Goal: Use online tool/utility: Utilize a website feature to perform a specific function

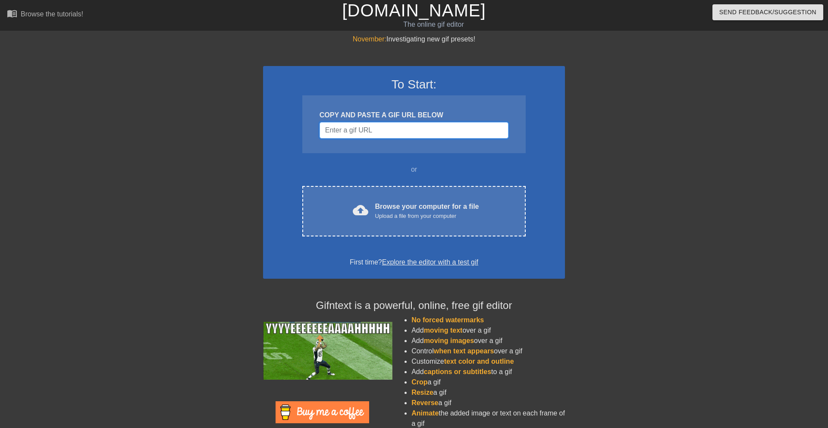
click at [359, 132] on input "Username" at bounding box center [414, 130] width 189 height 16
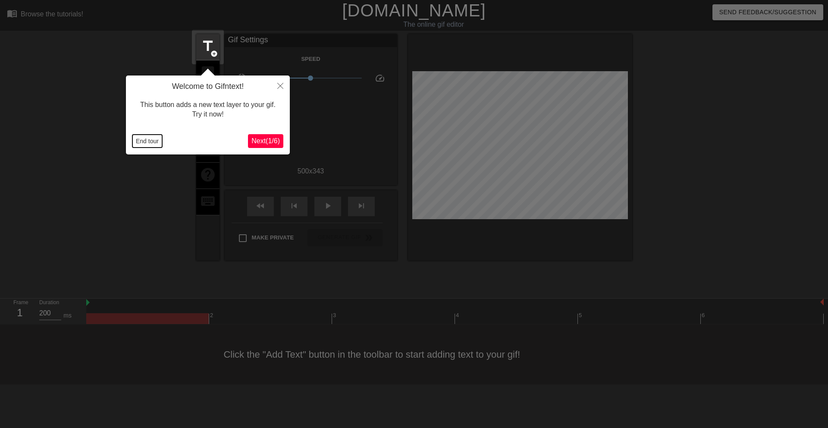
click at [151, 138] on button "End tour" at bounding box center [147, 141] width 30 height 13
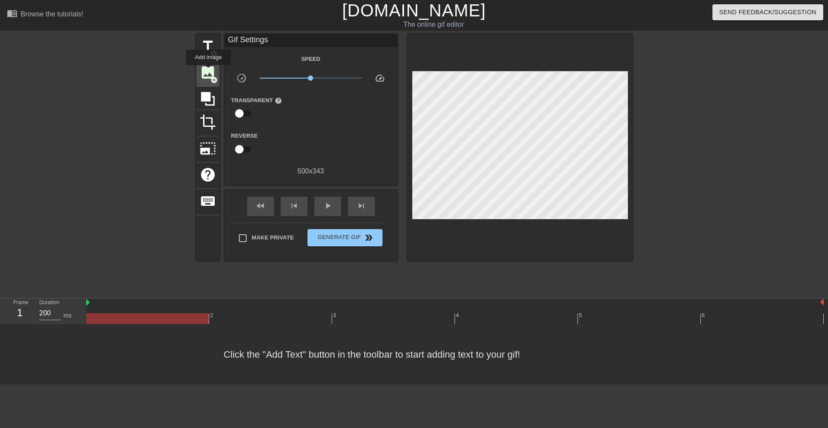
click at [209, 71] on span "image" at bounding box center [208, 72] width 16 height 16
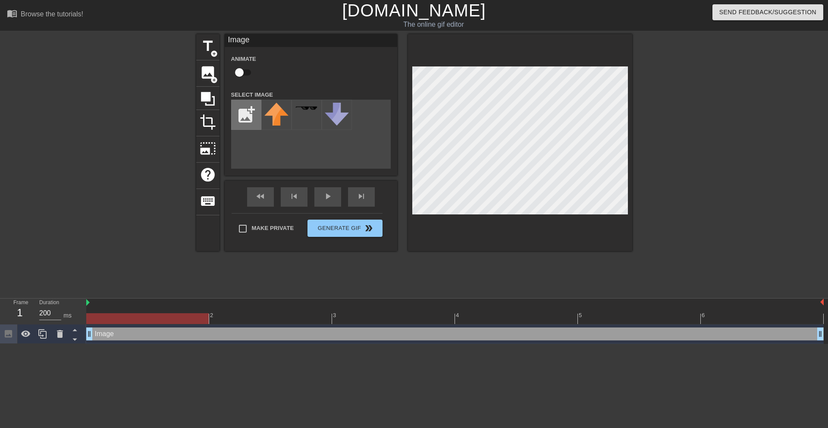
click at [251, 110] on input "file" at bounding box center [246, 114] width 29 height 29
type input "C:\fakepath\JackJill_Transparent.png"
click at [273, 118] on img at bounding box center [277, 115] width 24 height 24
click at [726, 206] on div at bounding box center [707, 163] width 129 height 259
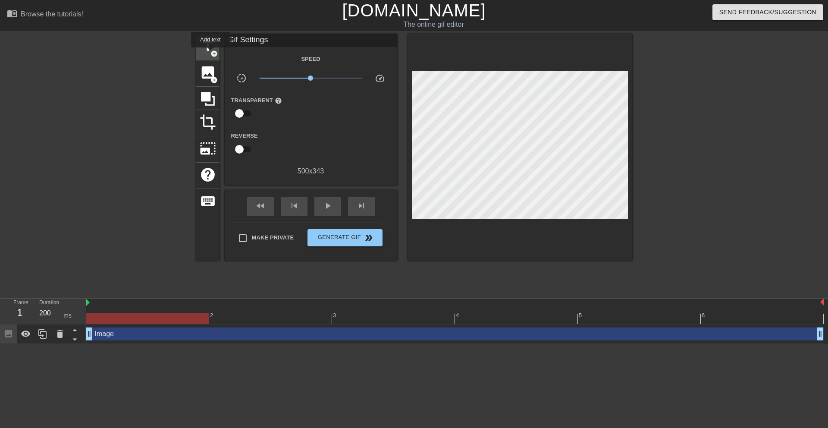
click at [211, 54] on span "add_circle" at bounding box center [214, 53] width 7 height 7
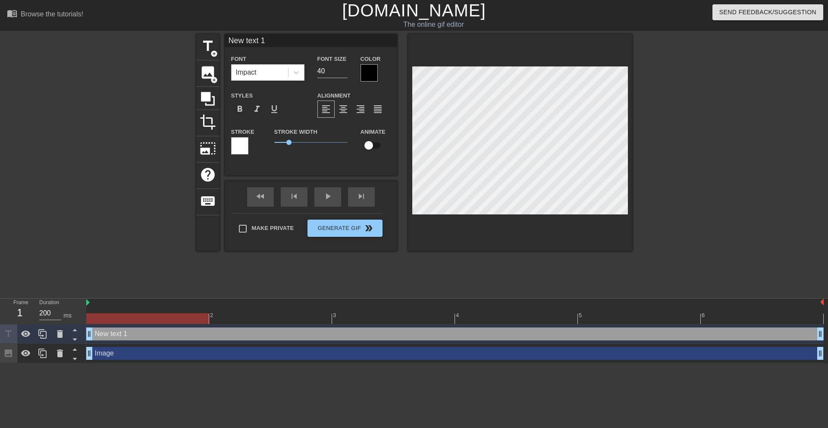
scroll to position [0, 1]
type input "F"
type textarea "F"
type input "Fi"
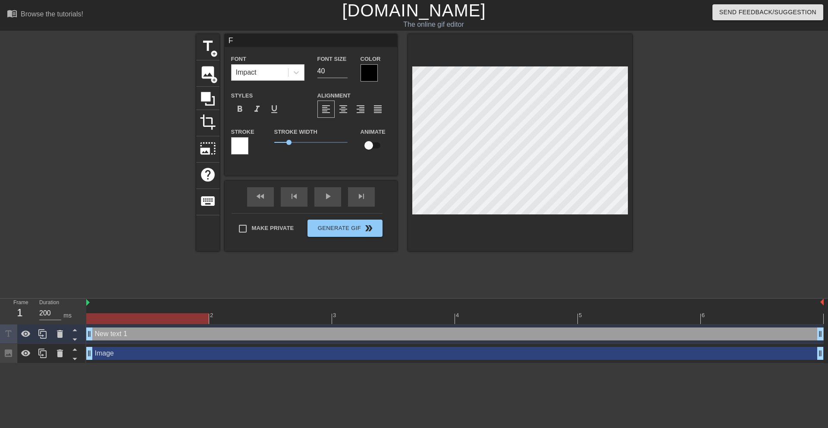
type textarea "Fi"
type input "Fin"
type textarea "Fin"
type input "Find"
type textarea "Find"
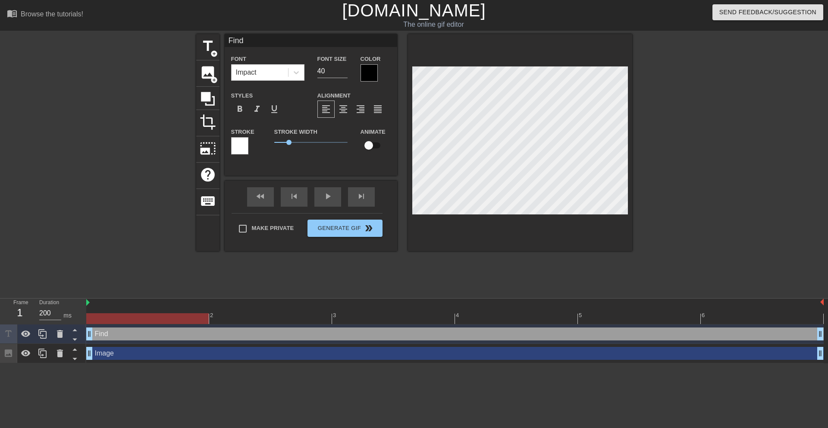
type input "Findi"
type textarea "Findi"
type input "Findin"
type textarea "Finding"
type input "Finding"
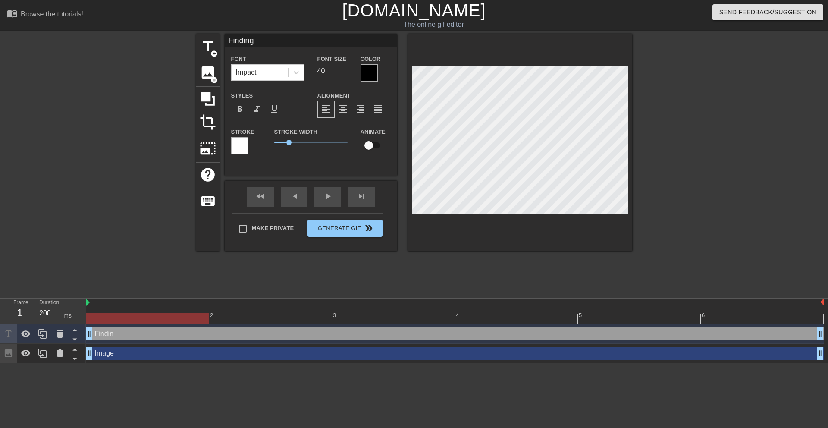
type textarea "Finding"
type input "Finding a"
type textarea "Finding a"
type input "Finding a"
type textarea "Finding a"
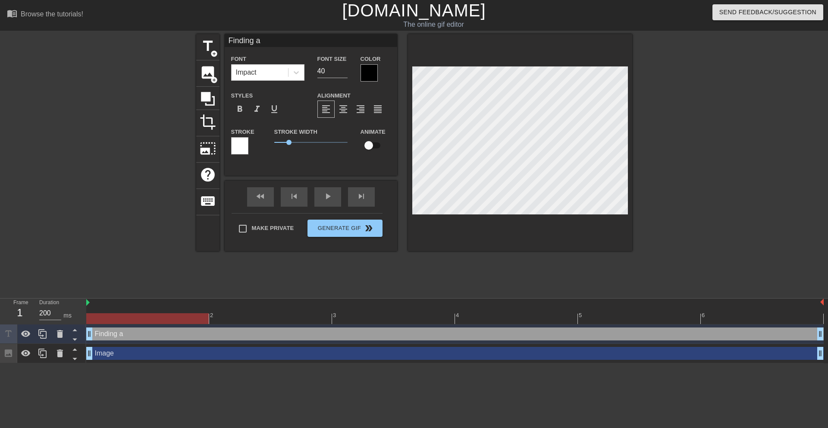
type input "Finding a j"
type textarea "Finding a j"
type input "Finding a jo"
type textarea "Finding a jo"
type input "Finding a job"
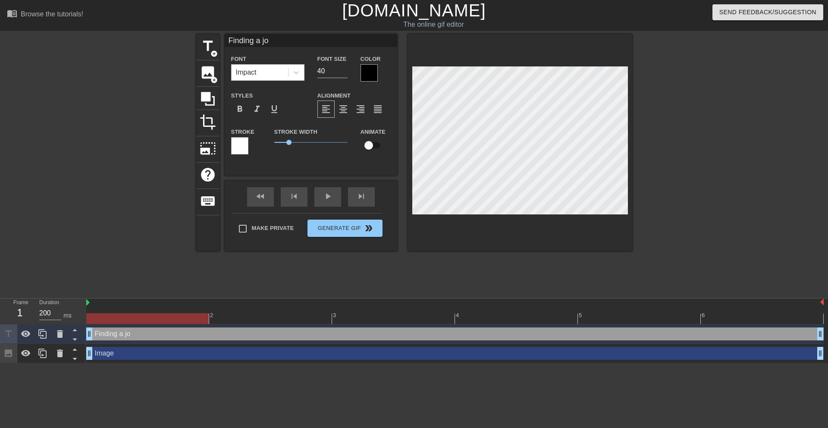
type textarea "Finding a job"
type input "Finding a job"
type textarea "Finding a job"
type input "Finding a job w"
type textarea "Finding a job w"
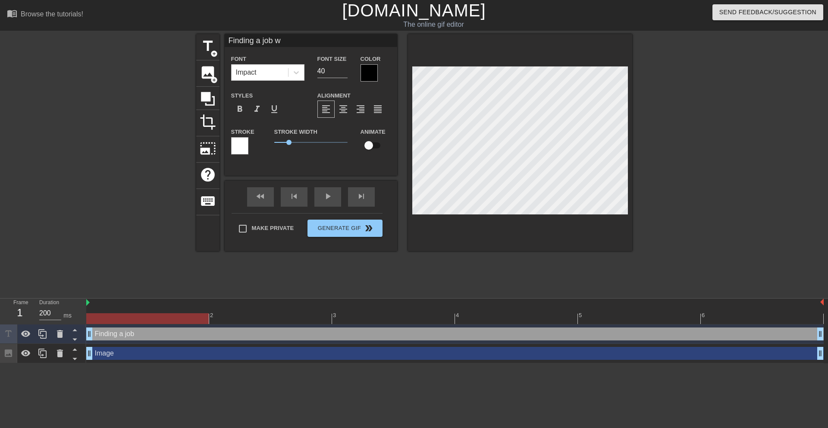
type input "Finding a job wi"
type textarea "Finding a job wi"
type input "Finding a job wit"
type textarea "Finding a job wit"
type input "Finding a job with"
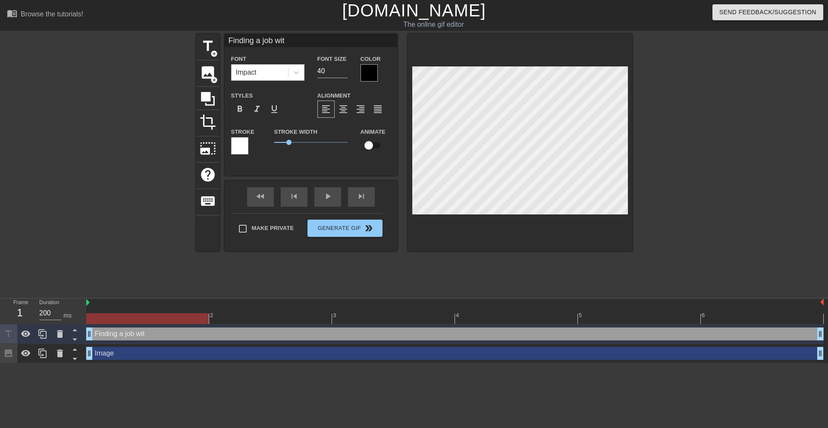
type textarea "Finding a job with"
type input "Finding a job with"
type textarea "Finding a job with"
type input "Finding a job with A"
type textarea "Finding a job with A"
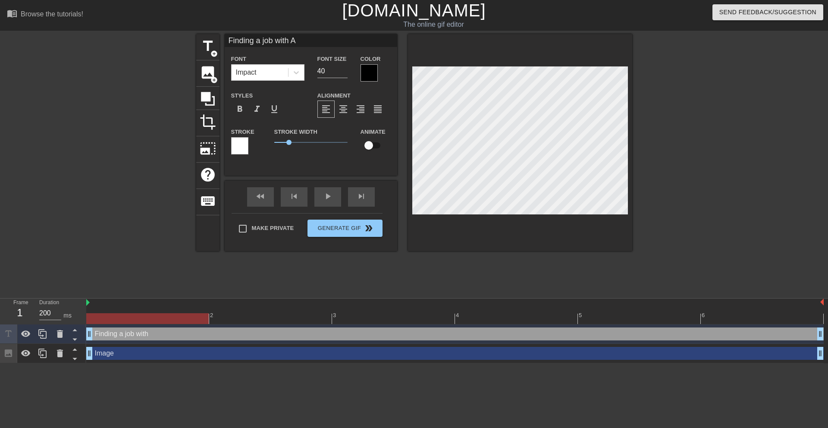
scroll to position [0, 3]
type input "Finding a job with [PERSON_NAME]"
type textarea "Finding a job with [PERSON_NAME]"
drag, startPoint x: 243, startPoint y: 156, endPoint x: 300, endPoint y: 157, distance: 57.0
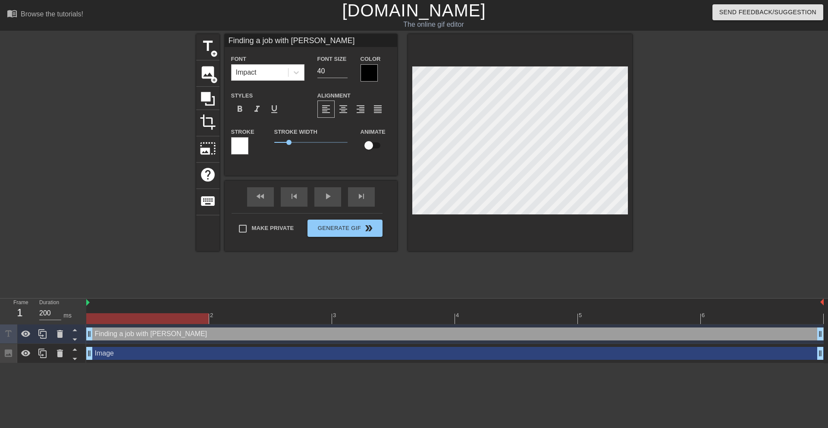
click at [300, 157] on div "Stroke Stroke Width 1 Animate" at bounding box center [311, 144] width 173 height 36
click at [372, 77] on div at bounding box center [369, 72] width 17 height 17
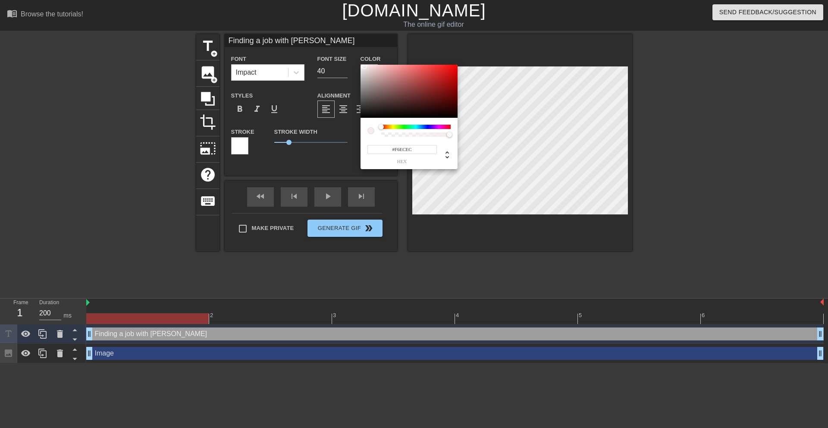
click at [364, 66] on div at bounding box center [409, 92] width 97 height 54
type input "#F6EFEF"
click at [363, 66] on div at bounding box center [363, 66] width 5 height 5
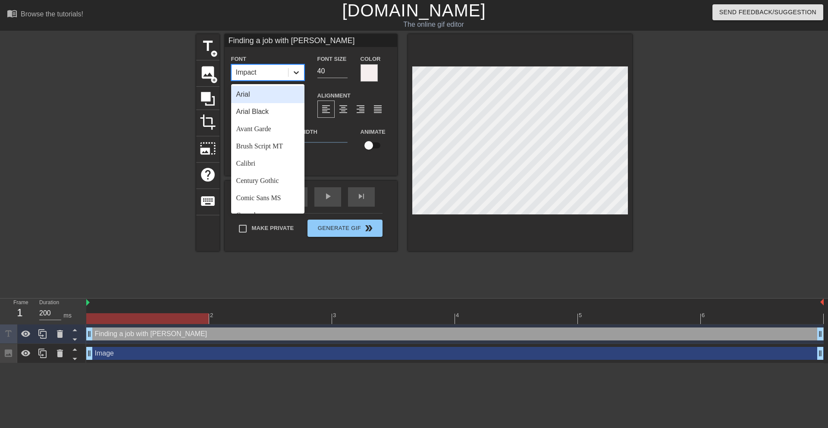
click at [299, 76] on icon at bounding box center [296, 72] width 9 height 9
click at [278, 115] on div "Arial Black" at bounding box center [267, 111] width 73 height 17
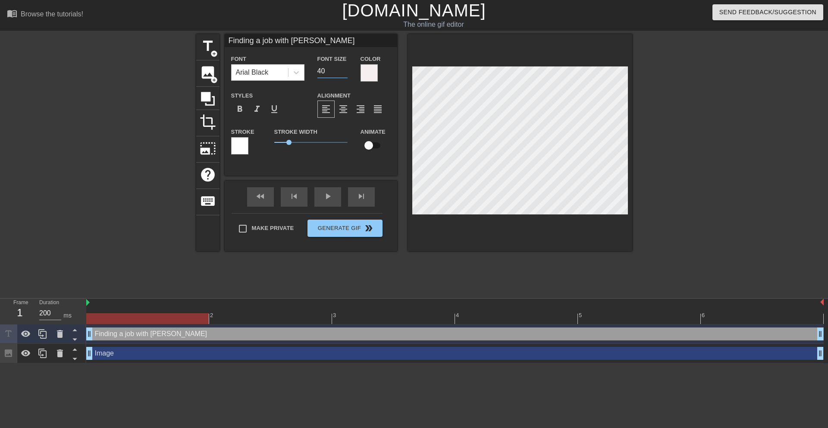
click at [329, 72] on input "40" at bounding box center [333, 71] width 30 height 14
type input "35"
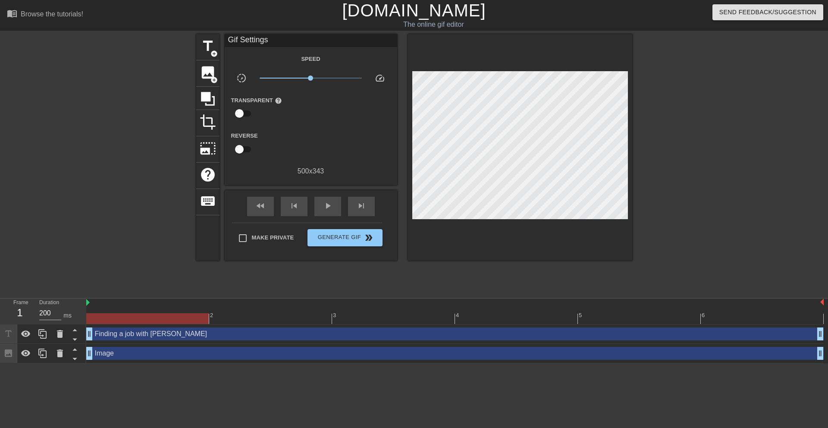
click at [664, 139] on div at bounding box center [707, 163] width 129 height 259
click at [363, 242] on span "Generate Gif double_arrow" at bounding box center [345, 238] width 68 height 10
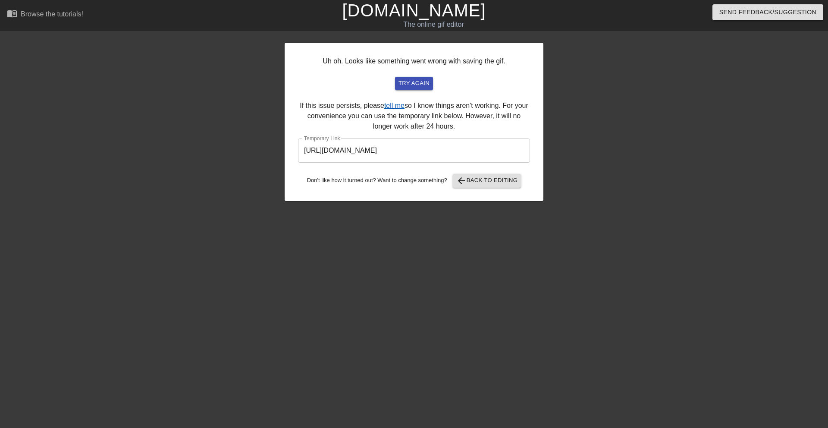
click at [404, 107] on link "tell me" at bounding box center [394, 105] width 20 height 7
